Goal: Task Accomplishment & Management: Use online tool/utility

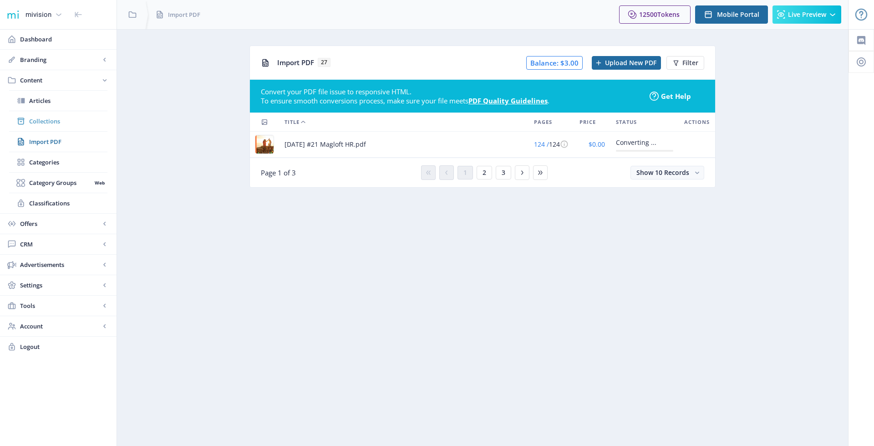
click at [56, 117] on span "Collections" at bounding box center [68, 121] width 78 height 9
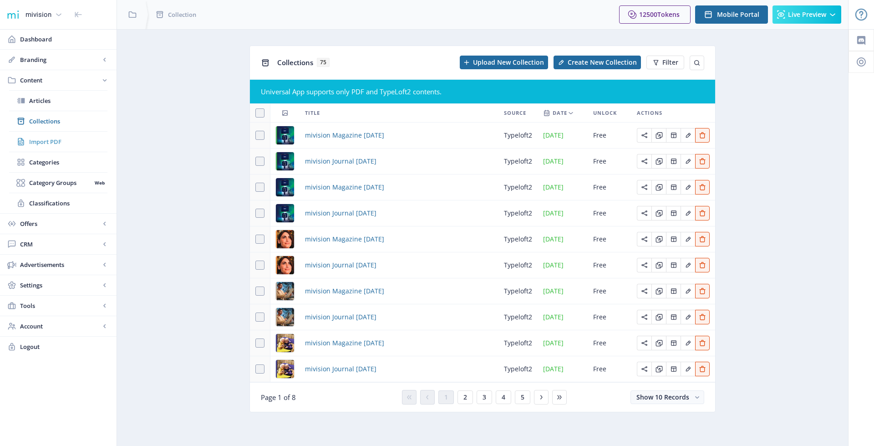
click at [51, 141] on span "Import PDF" at bounding box center [68, 141] width 78 height 9
